Goal: Task Accomplishment & Management: Use online tool/utility

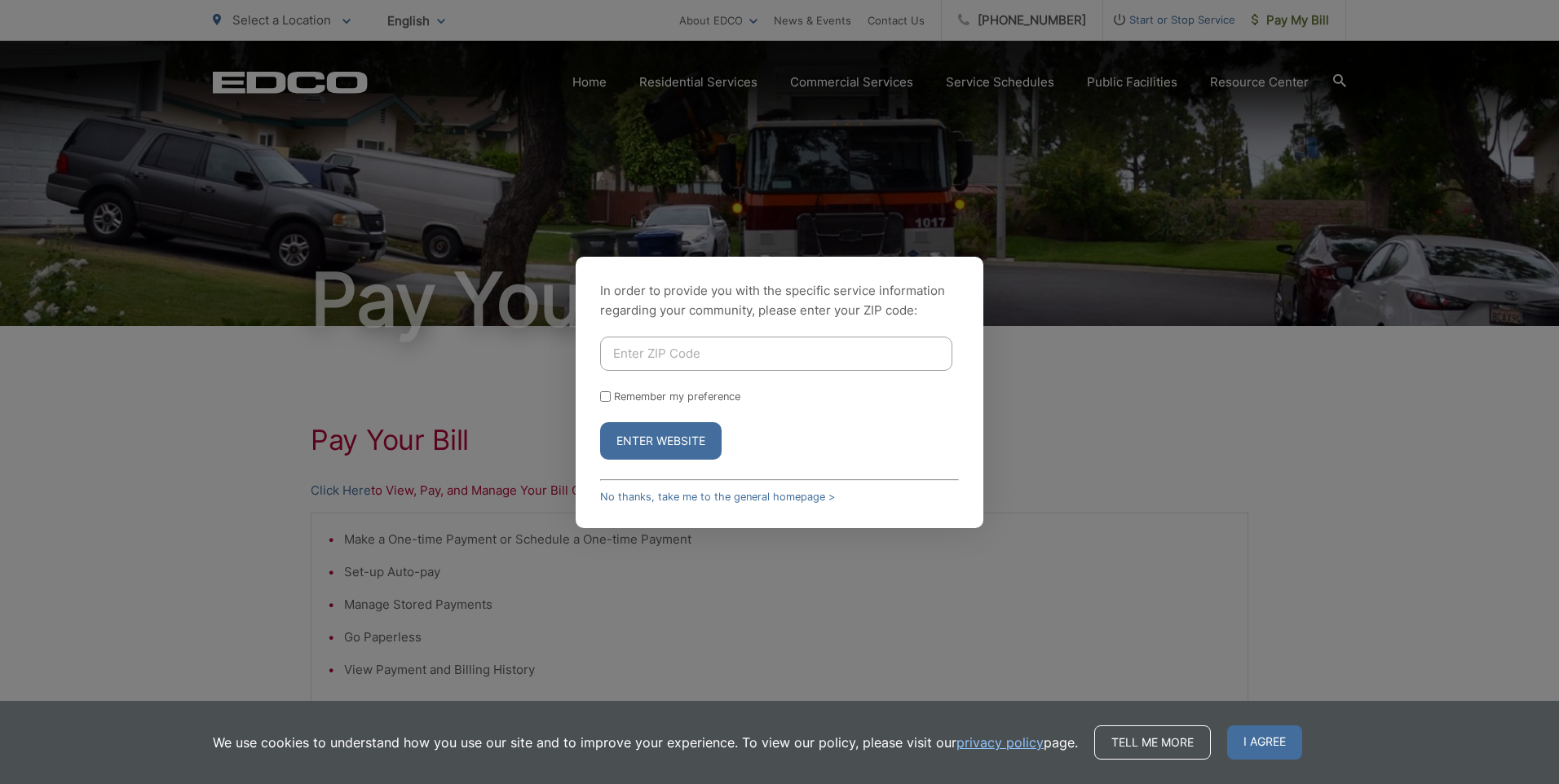
click at [906, 354] on input "Enter ZIP Code" at bounding box center [776, 354] width 352 height 34
type input "92019"
click at [687, 440] on button "Enter Website" at bounding box center [660, 441] width 121 height 38
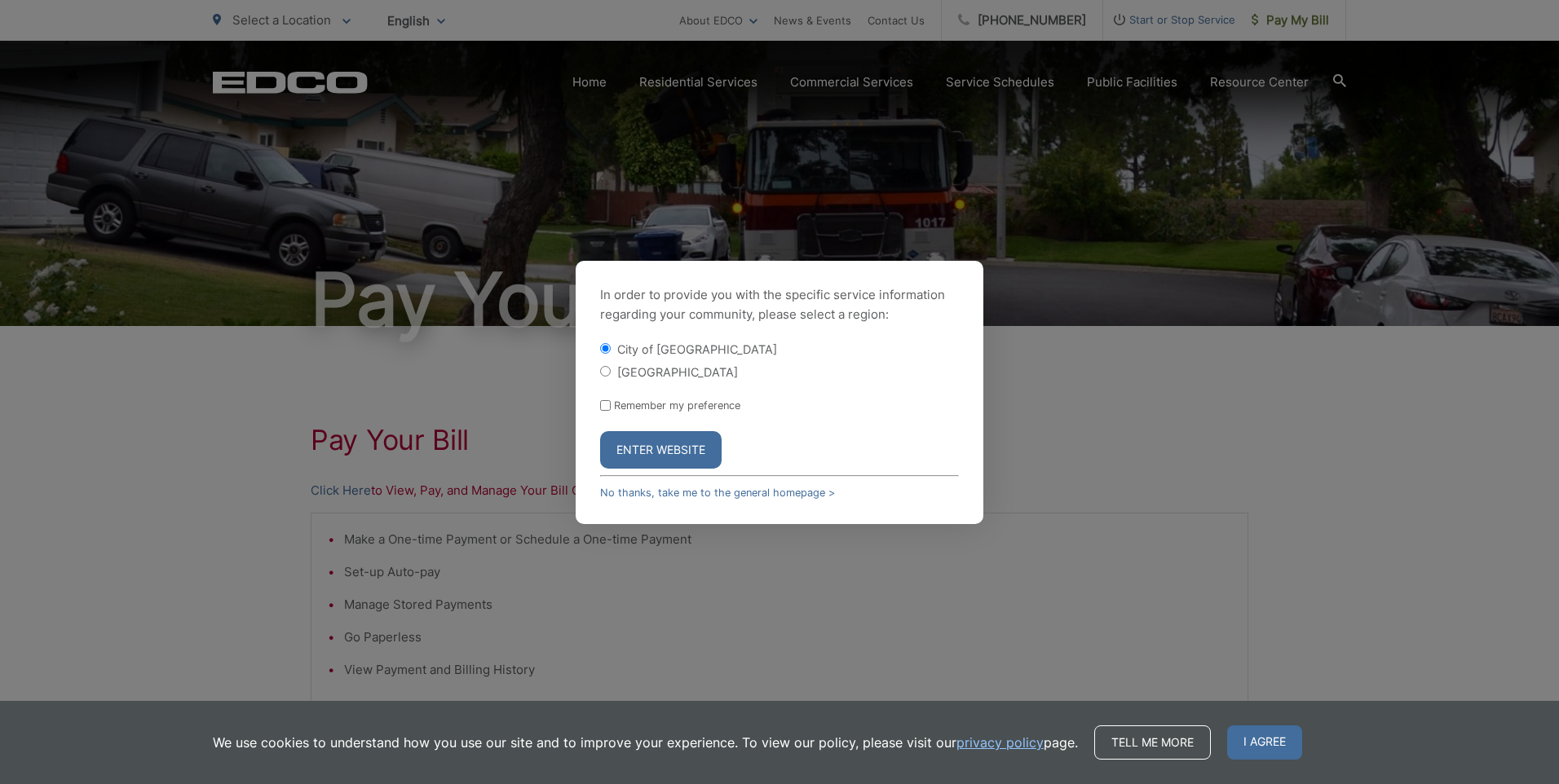
click at [657, 456] on button "Enter Website" at bounding box center [660, 450] width 121 height 38
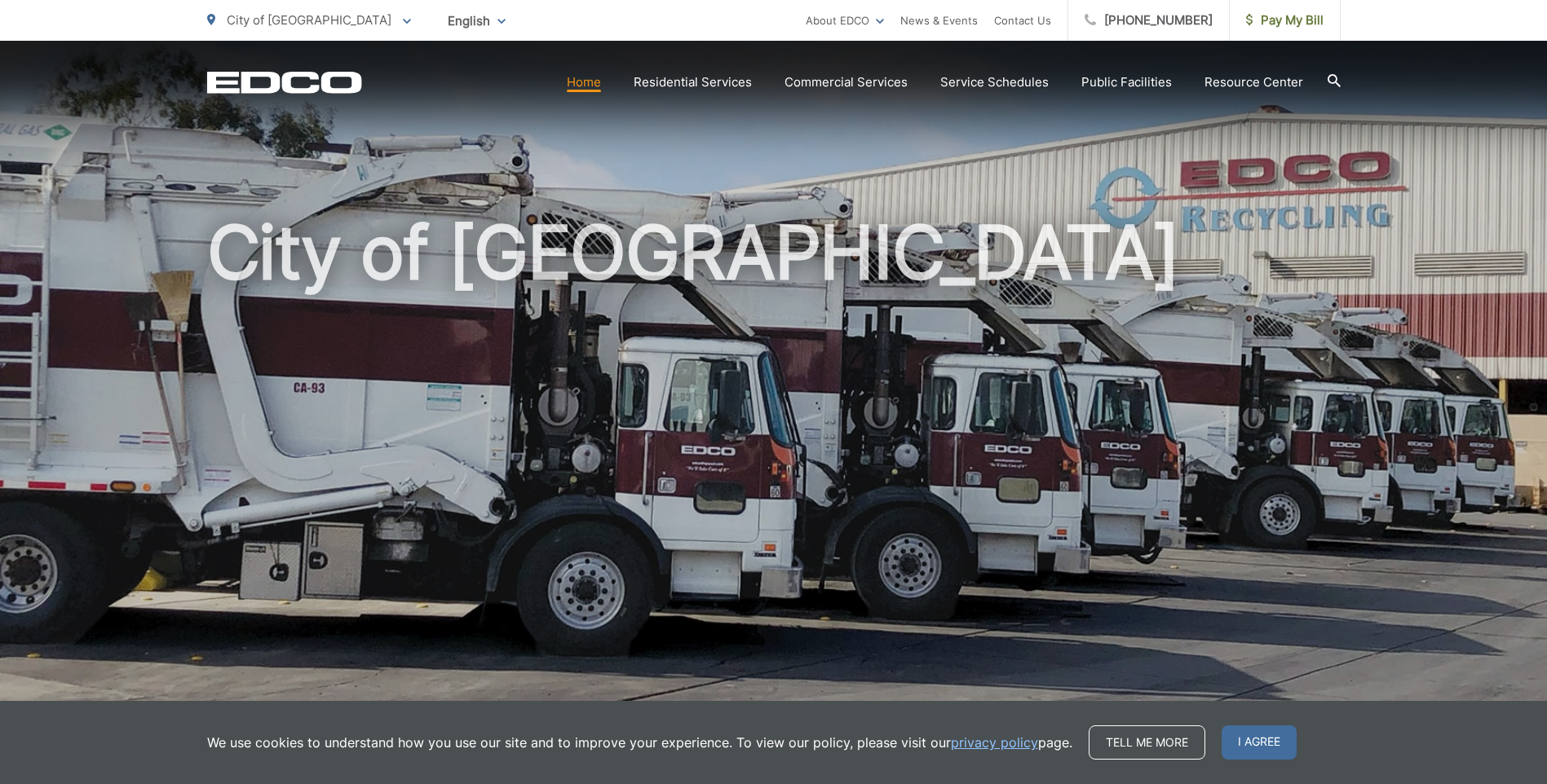
scroll to position [99, 0]
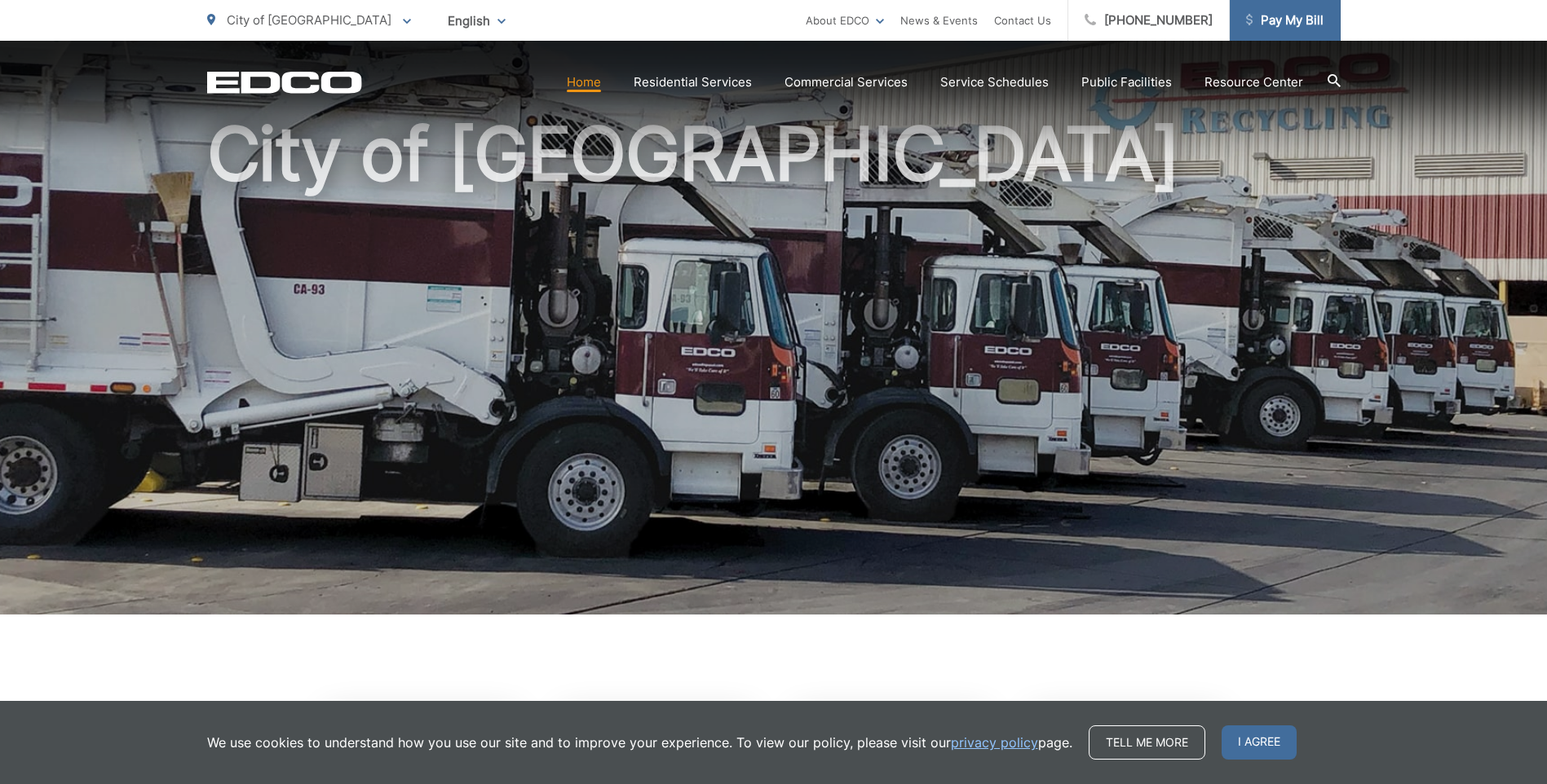
click at [1299, 19] on span "Pay My Bill" at bounding box center [1284, 20] width 78 height 20
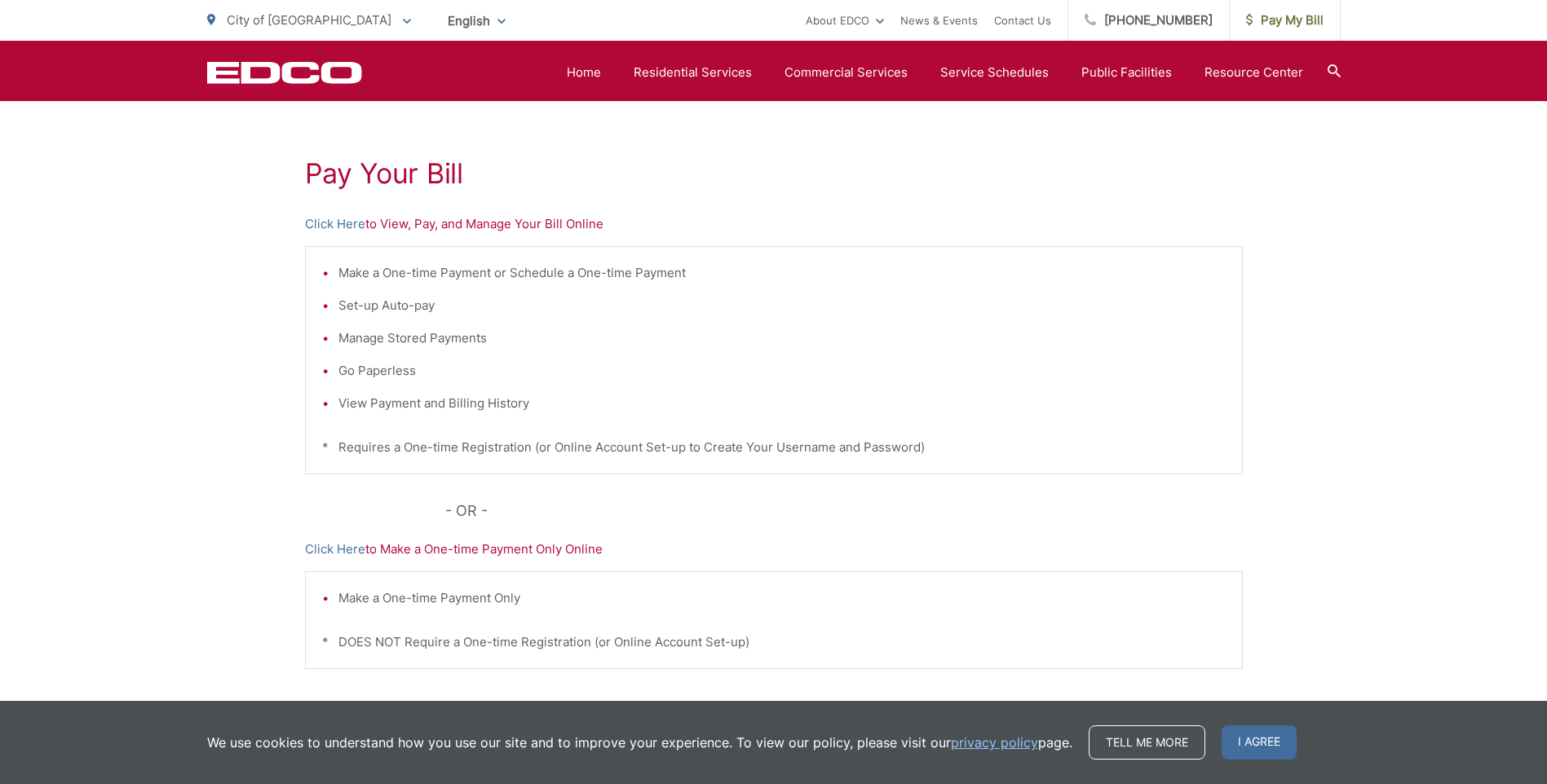
scroll to position [264, 0]
click at [335, 228] on link "Click Here" at bounding box center [336, 227] width 61 height 20
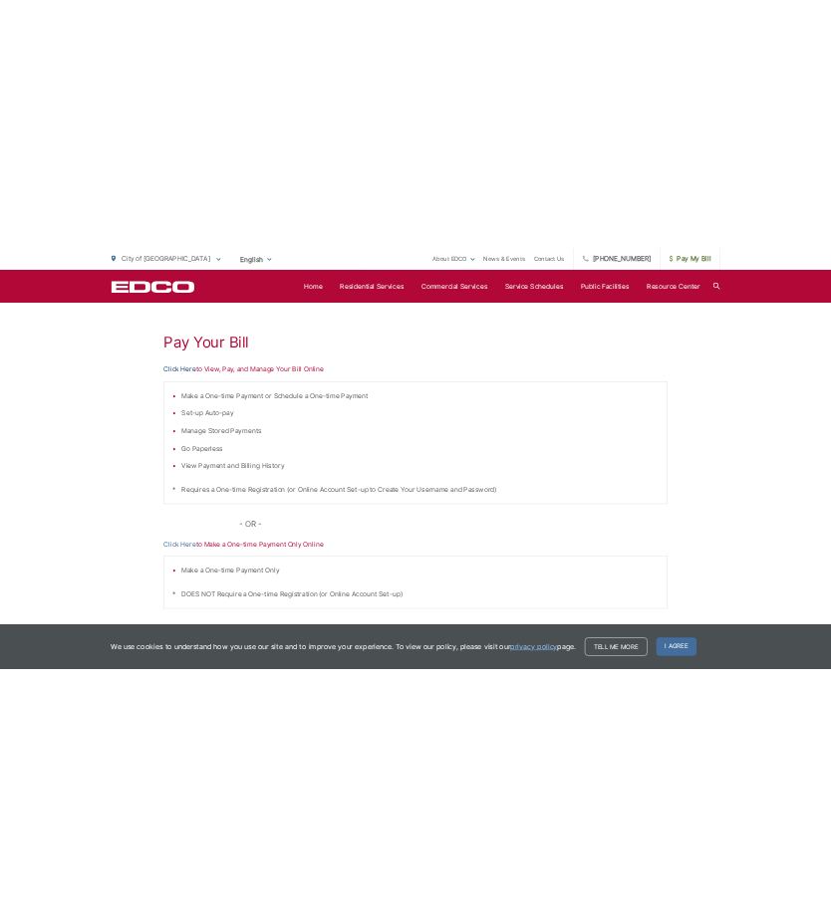
scroll to position [186, 0]
